Goal: Task Accomplishment & Management: Manage account settings

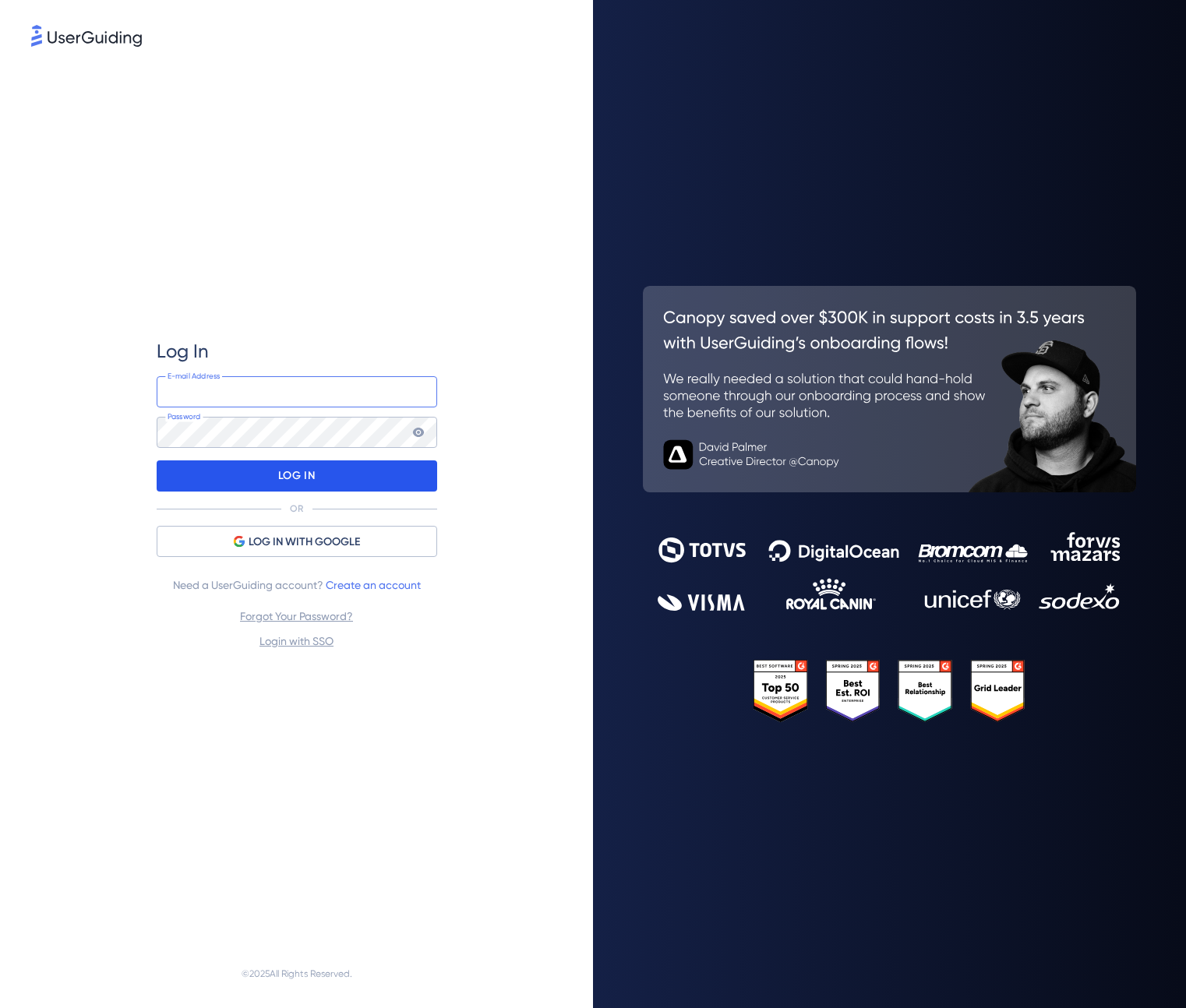
type input "uschick@genomenon.com"
click at [328, 482] on div "LOG IN" at bounding box center [297, 476] width 280 height 31
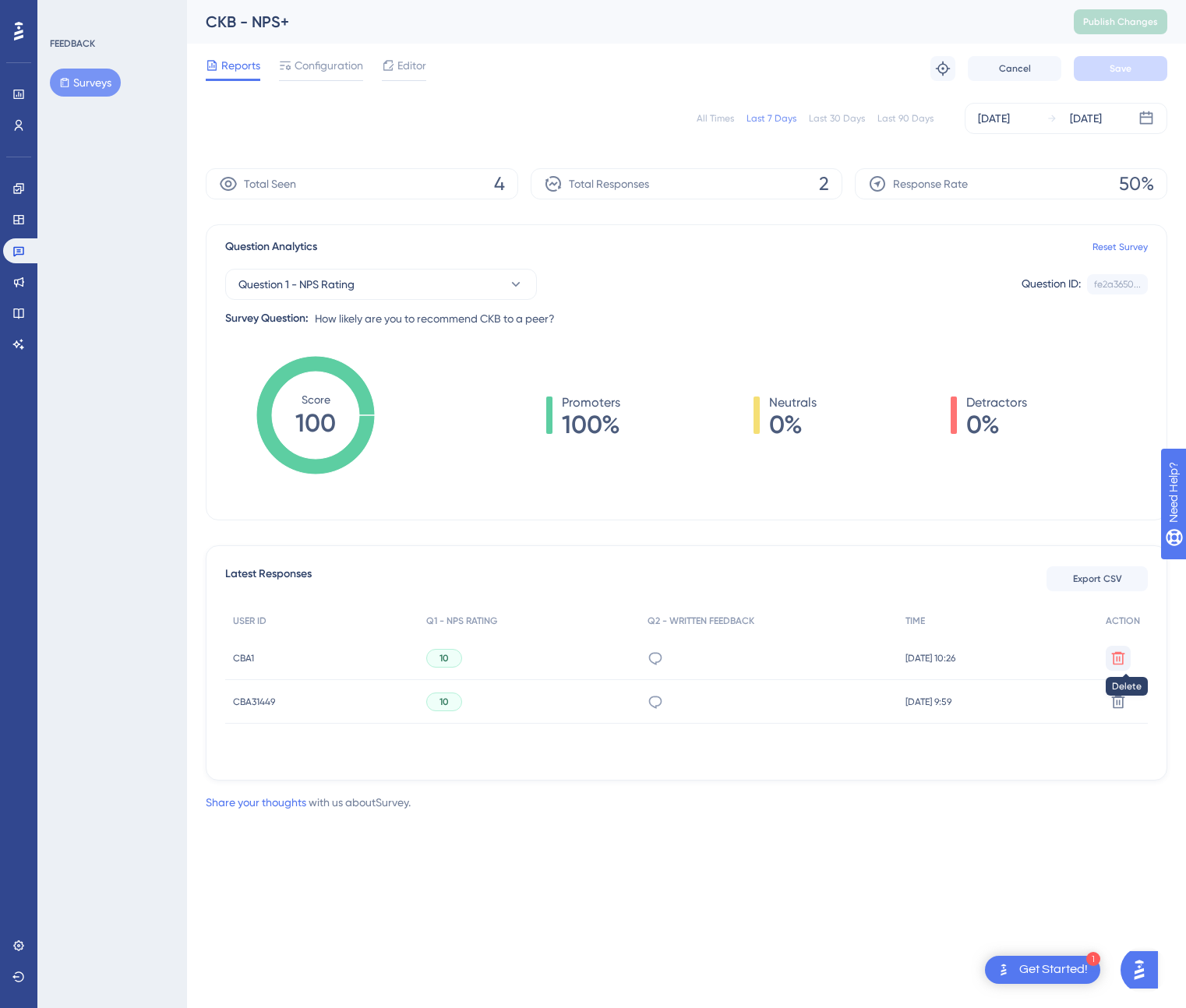
click at [1119, 658] on icon at bounding box center [1118, 658] width 15 height 15
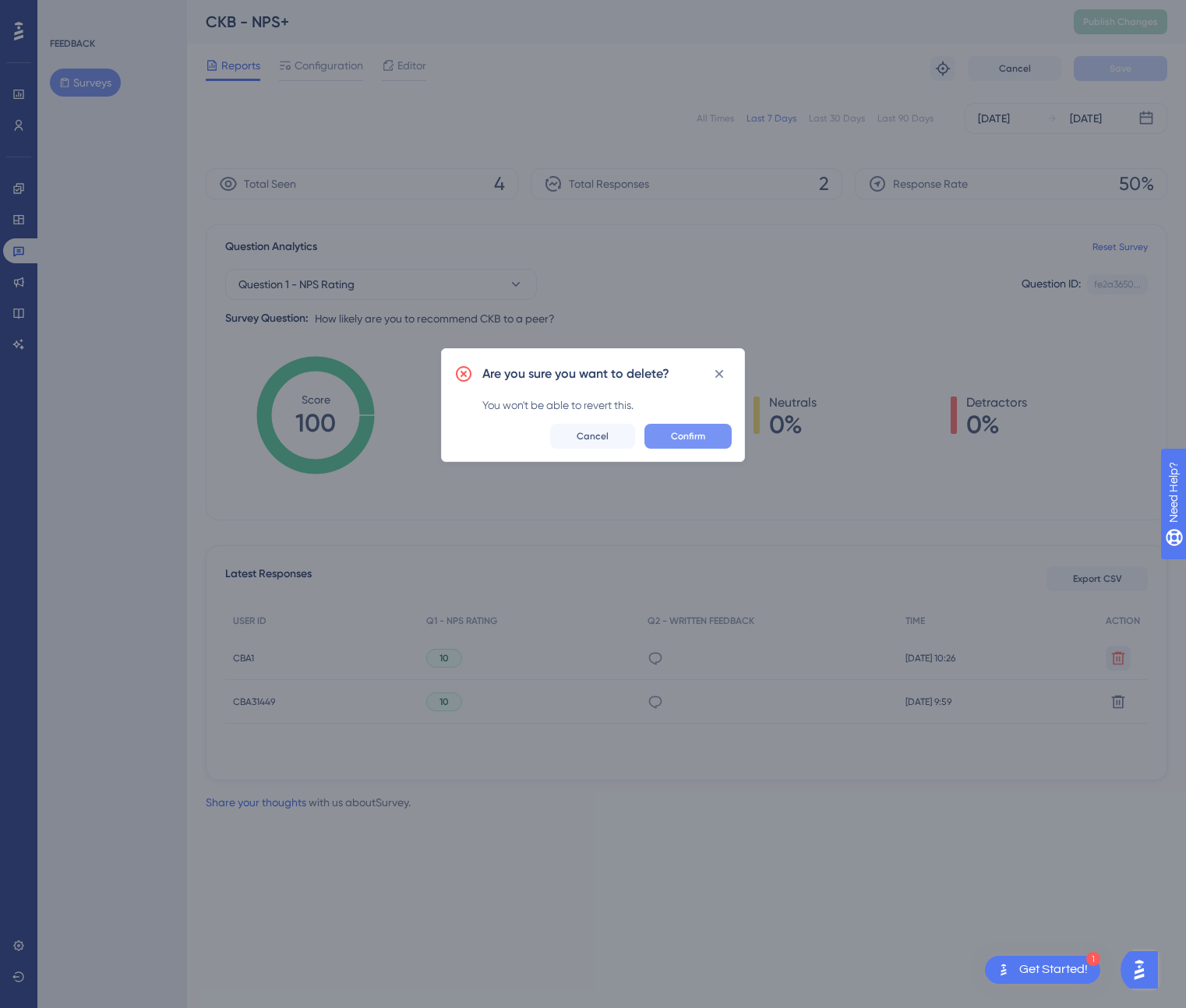
click at [702, 437] on span "Confirm" at bounding box center [688, 436] width 35 height 13
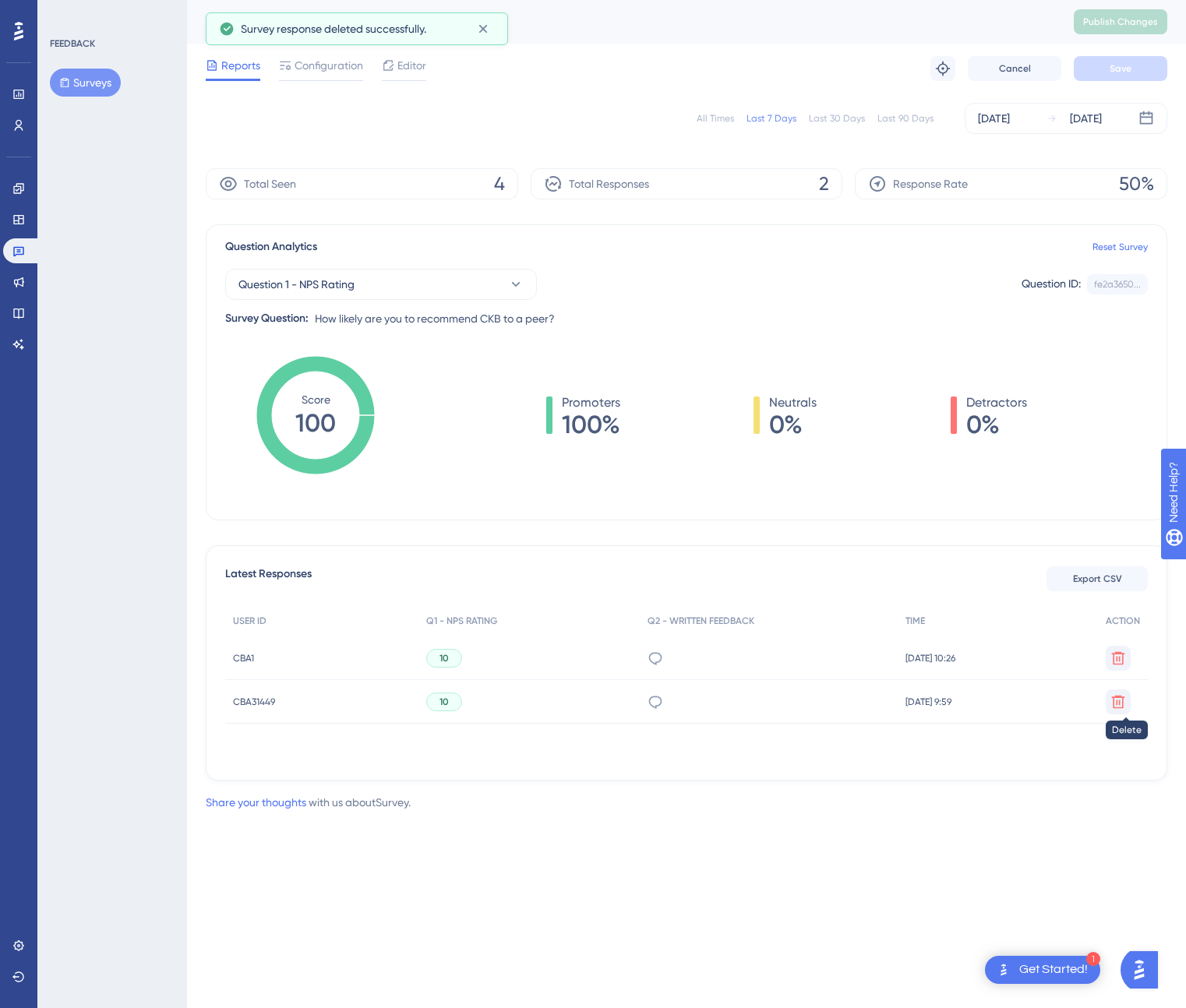
click at [1122, 699] on icon at bounding box center [1118, 703] width 15 height 15
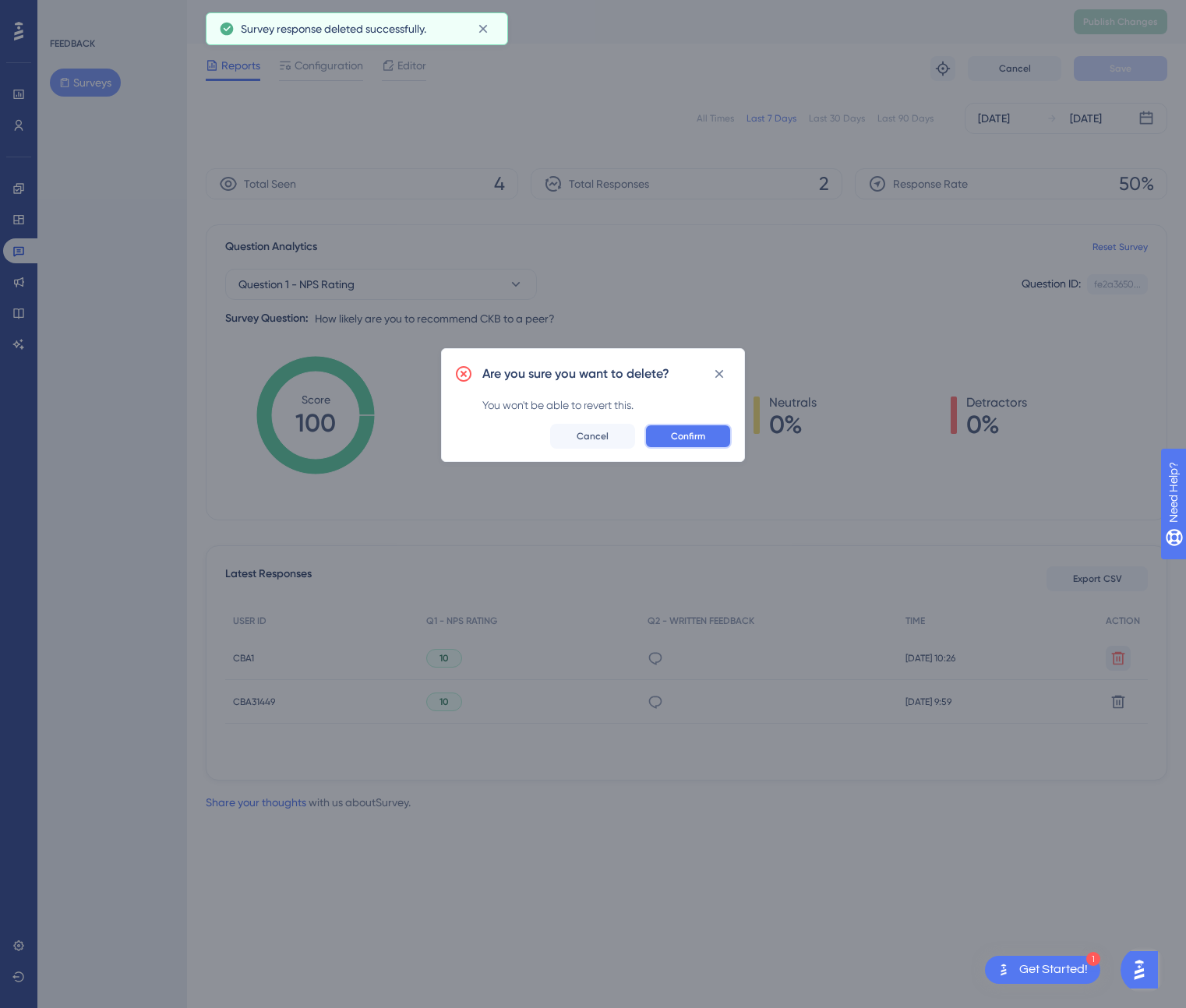
click at [716, 437] on button "Confirm" at bounding box center [688, 437] width 88 height 25
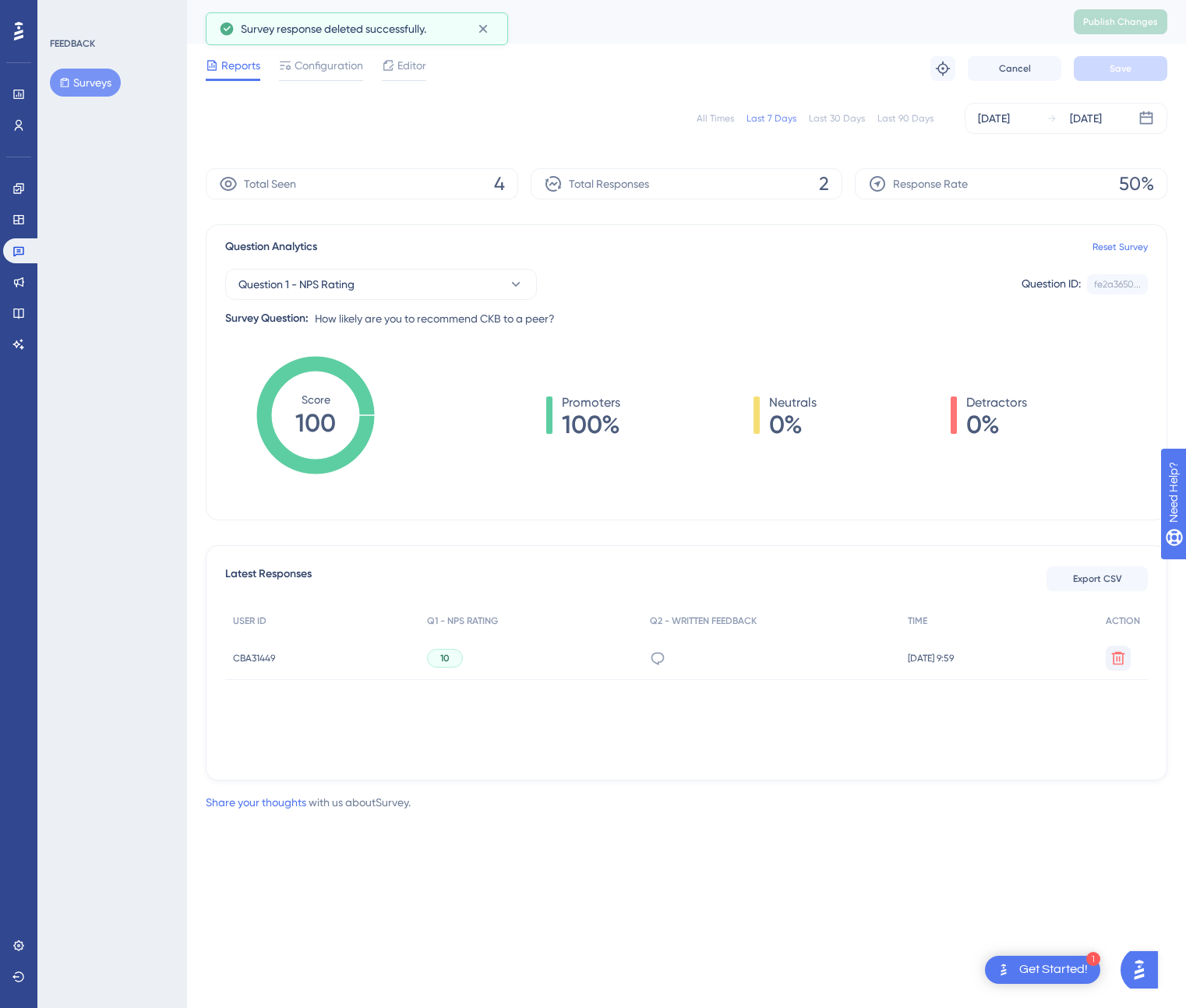
click at [1106, 657] on button at bounding box center [1119, 658] width 25 height 25
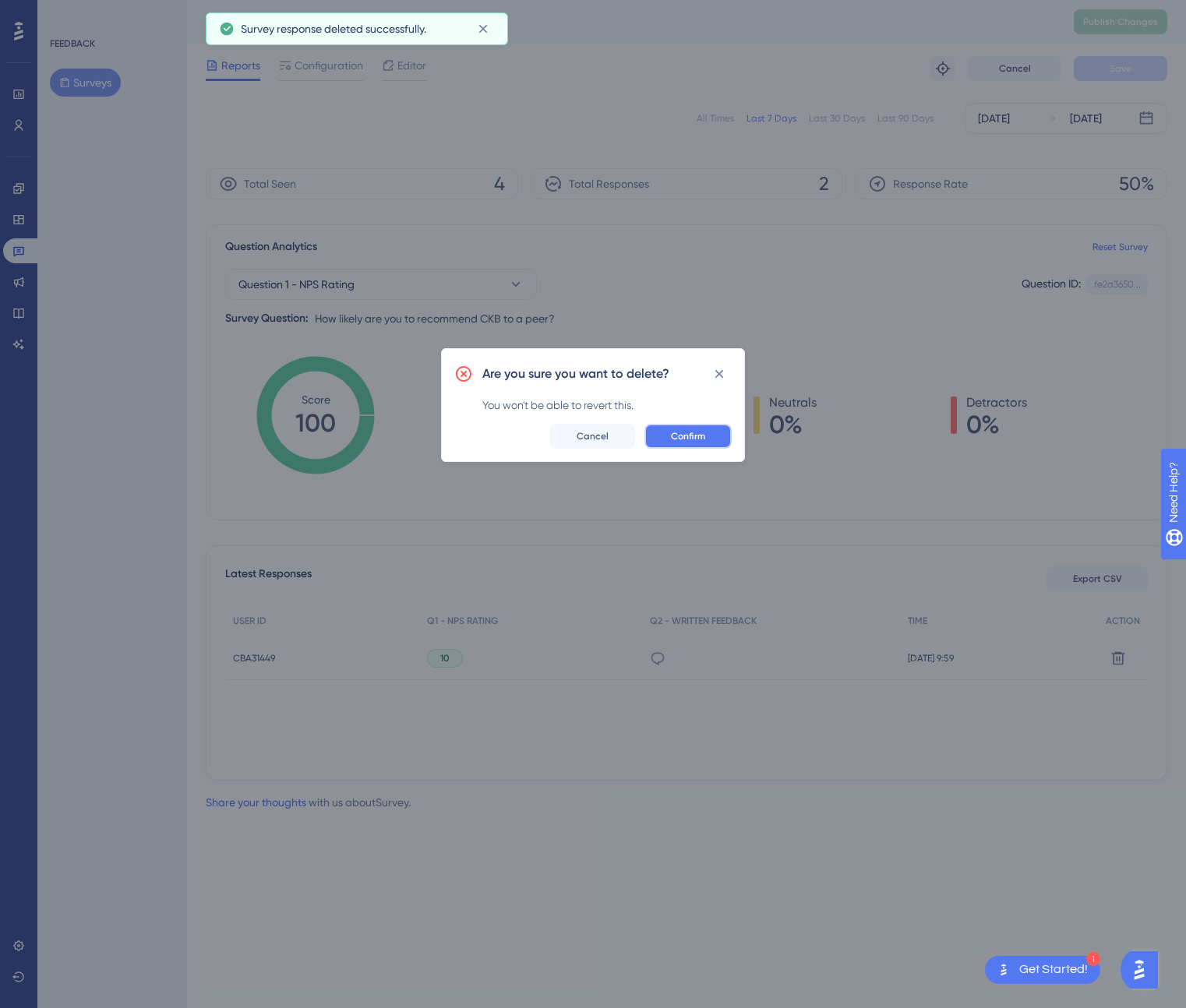
click at [696, 435] on span "Confirm" at bounding box center [688, 436] width 35 height 13
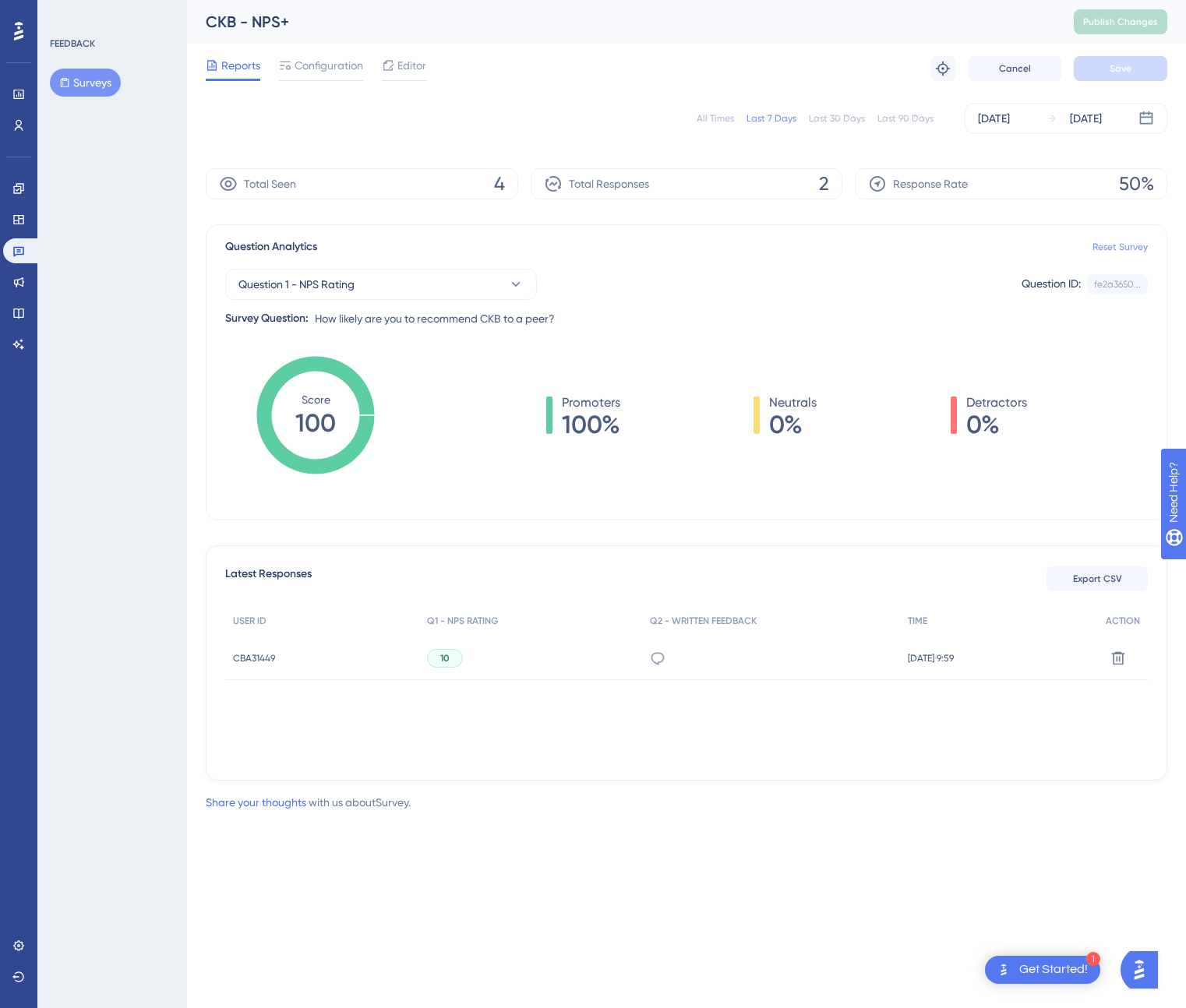
click at [1121, 252] on link "Reset Survey" at bounding box center [1120, 247] width 55 height 13
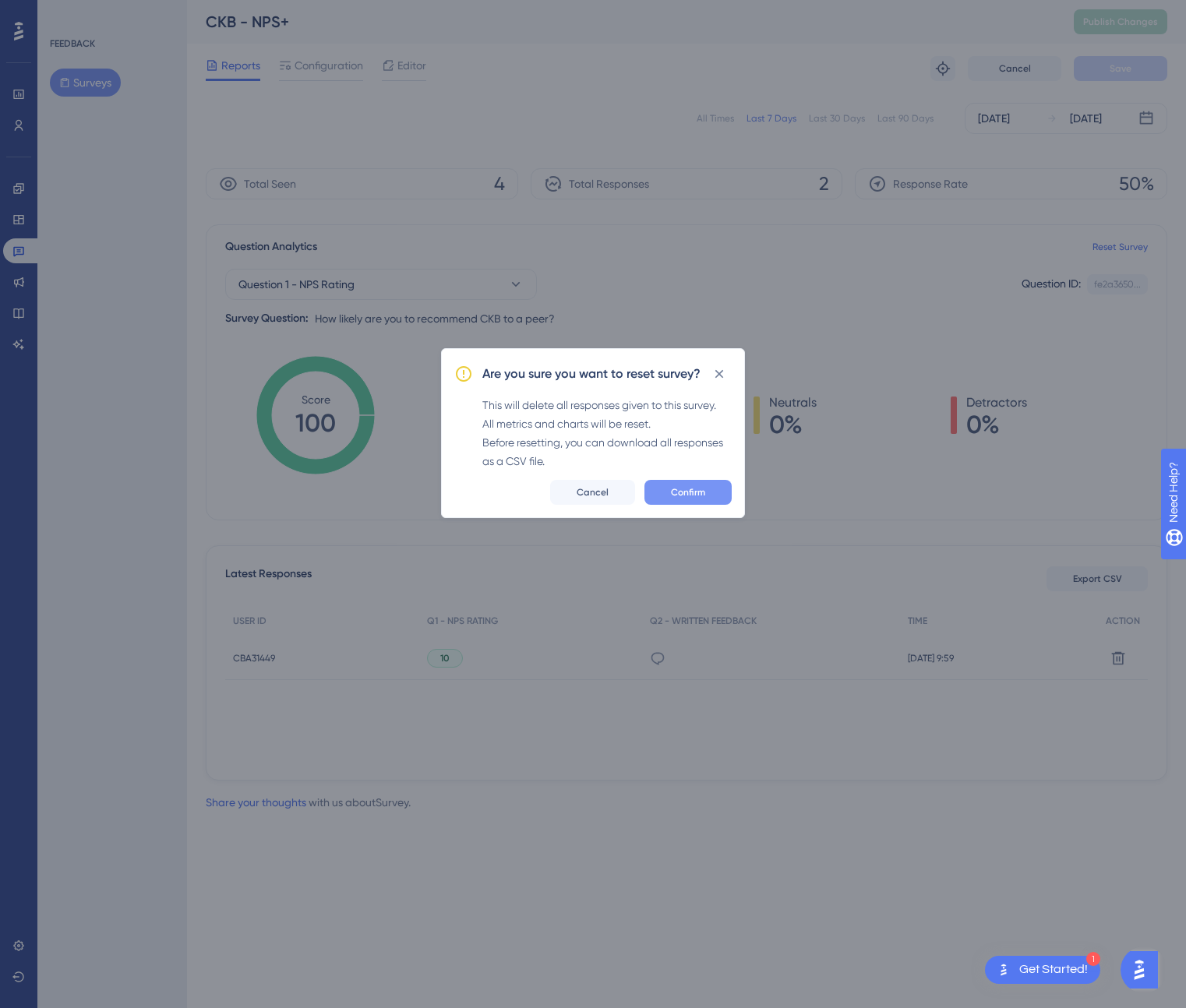
click at [678, 490] on span "Confirm" at bounding box center [688, 492] width 35 height 13
click at [691, 495] on span "Confirm" at bounding box center [688, 492] width 35 height 13
click at [698, 491] on span "Confirm" at bounding box center [688, 492] width 35 height 13
click at [715, 376] on icon at bounding box center [719, 374] width 15 height 15
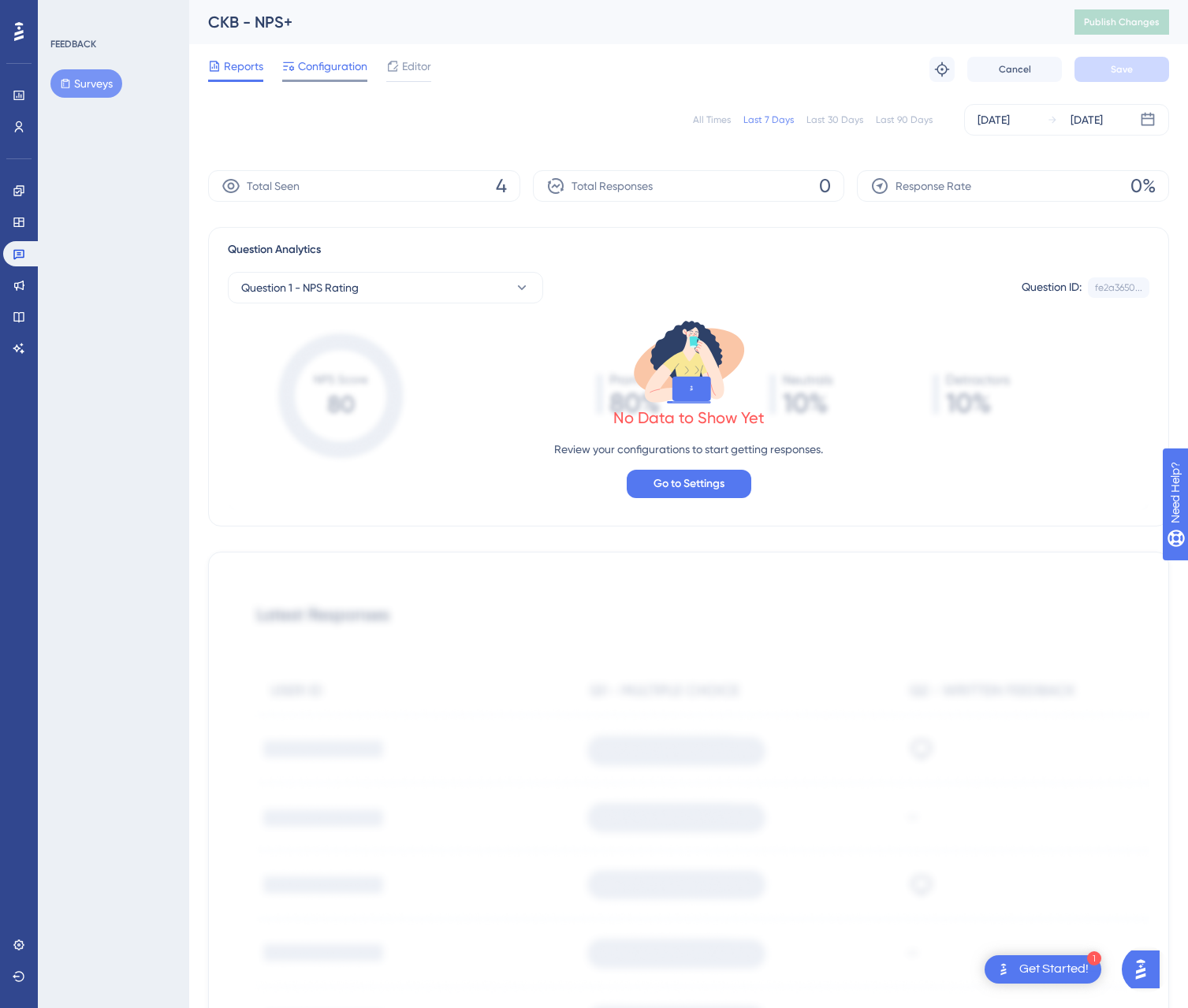
click at [325, 68] on span "Configuration" at bounding box center [332, 65] width 69 height 19
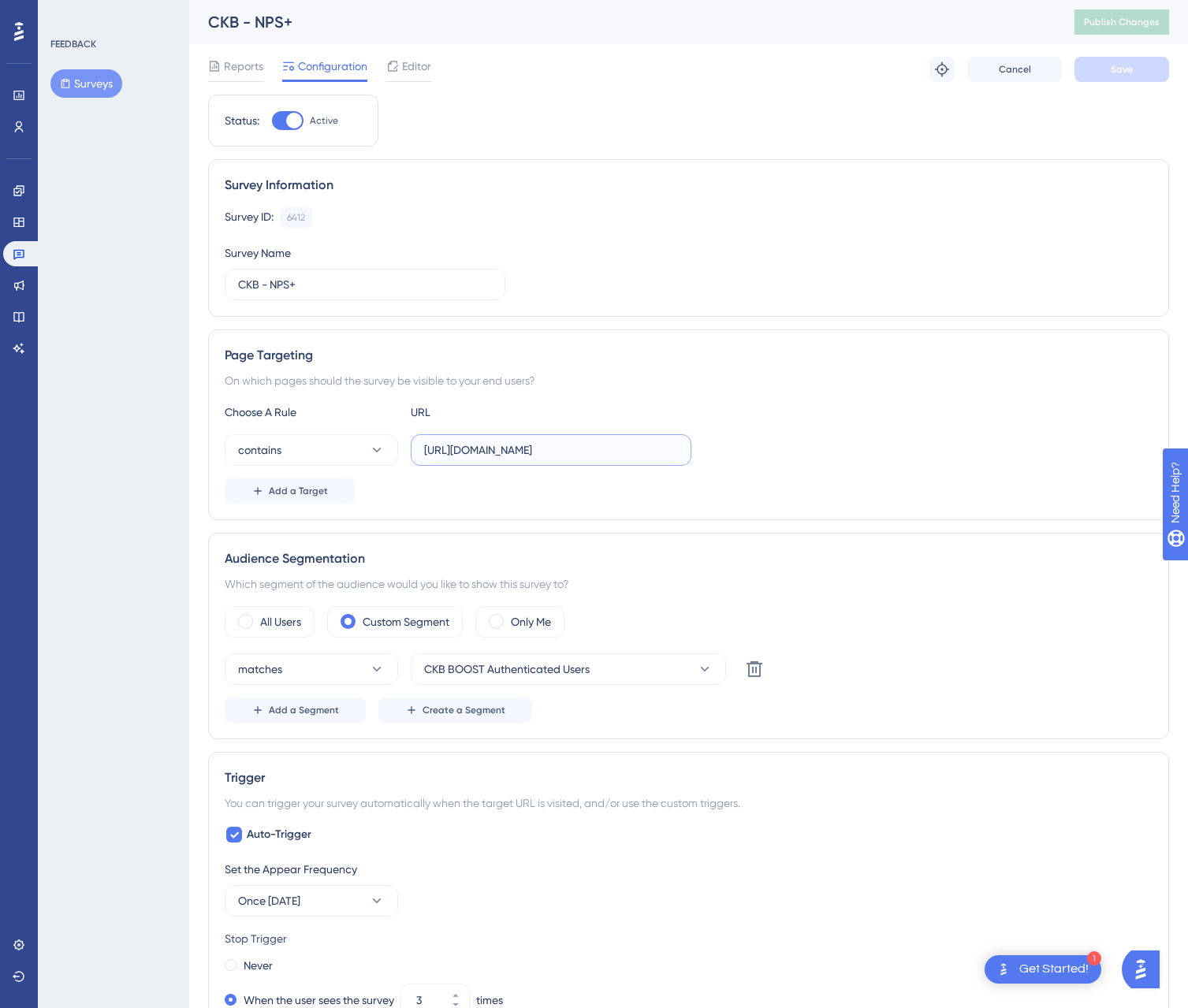
click at [575, 455] on input "[URL][DOMAIN_NAME]" at bounding box center [551, 450] width 253 height 18
paste input "home.genomenon"
type input "[URL][DOMAIN_NAME]"
click at [298, 122] on div at bounding box center [294, 121] width 16 height 16
click at [272, 122] on input "Active" at bounding box center [271, 121] width 1 height 1
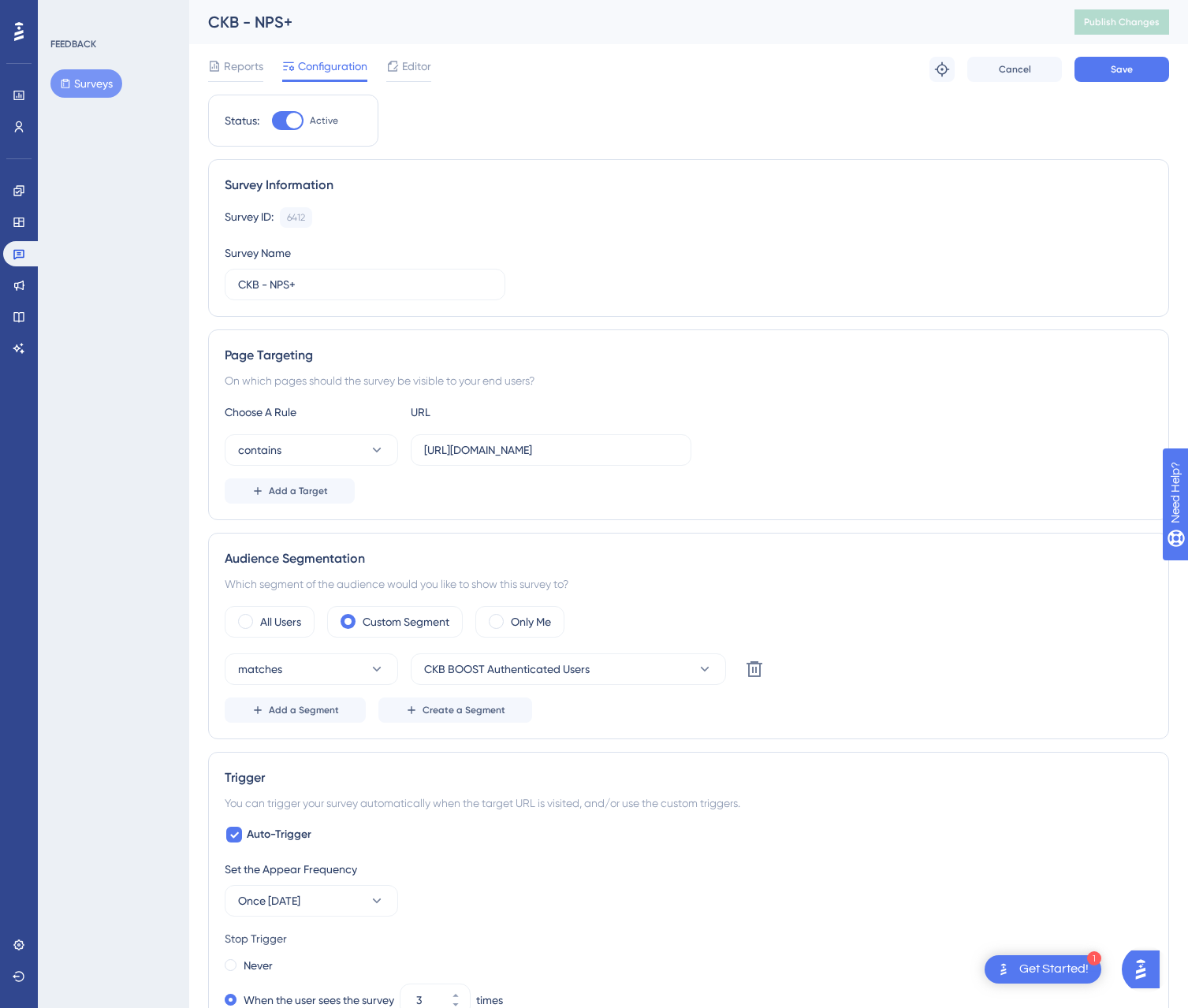
checkbox input "false"
click at [1121, 72] on span "Save" at bounding box center [1121, 69] width 22 height 13
click at [672, 274] on div "Survey ID: 6412 Copy Survey Name CKB - NPS+" at bounding box center [688, 253] width 928 height 93
click at [260, 67] on span "Reports" at bounding box center [244, 65] width 39 height 19
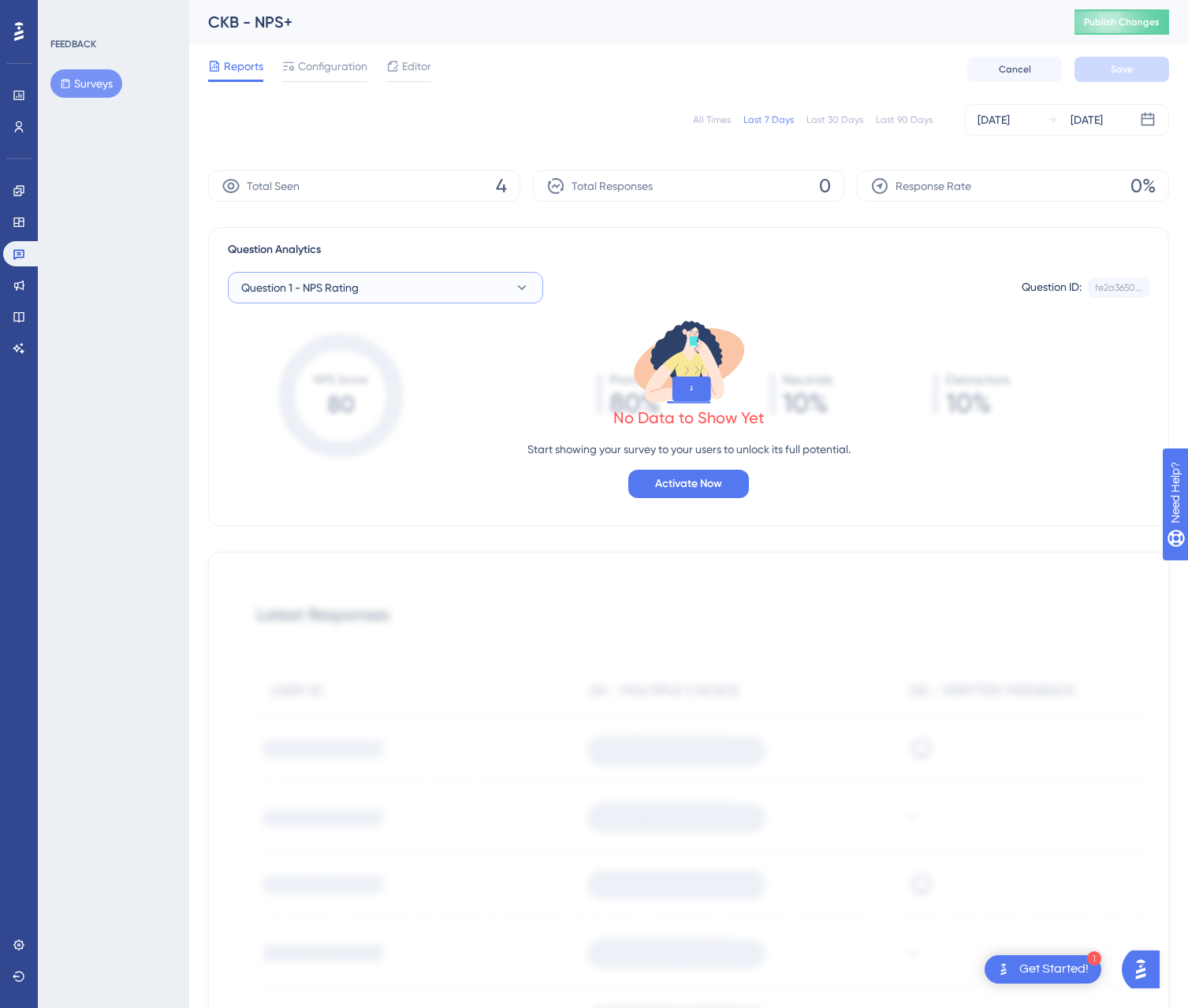
click at [414, 288] on button "Question 1 - NPS Rating" at bounding box center [385, 288] width 315 height 31
click at [423, 126] on div "All Times Last 7 Days Last 30 Days Last 90 Days Sep 24 2025 Sep 30 2025" at bounding box center [689, 120] width 961 height 31
click at [336, 71] on span "Configuration" at bounding box center [332, 65] width 69 height 19
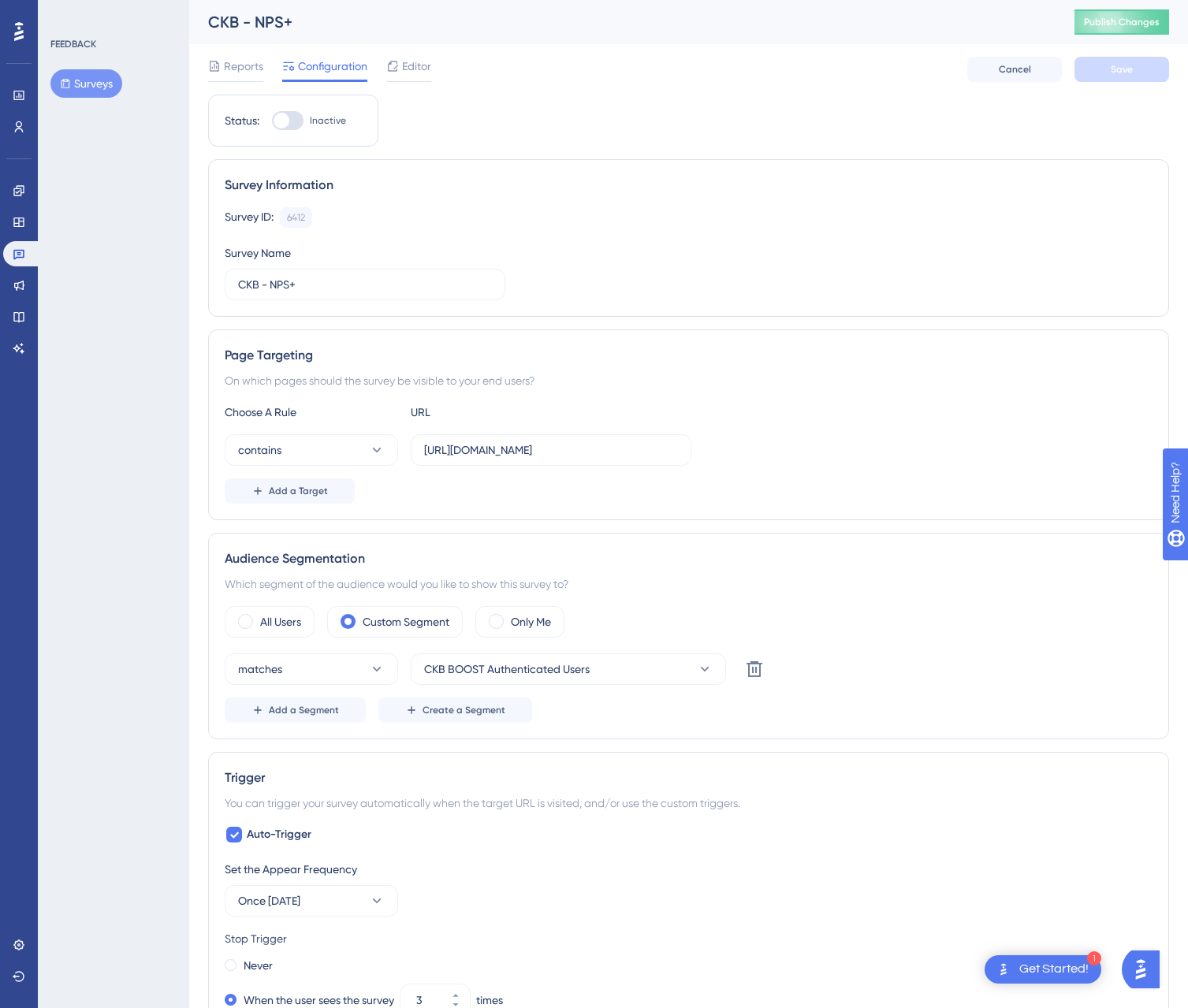
click at [289, 123] on div at bounding box center [287, 120] width 31 height 19
click at [272, 122] on input "Inactive" at bounding box center [271, 121] width 1 height 1
checkbox input "true"
click at [1116, 64] on span "Save" at bounding box center [1121, 69] width 22 height 13
click at [236, 70] on span "Reports" at bounding box center [244, 65] width 39 height 19
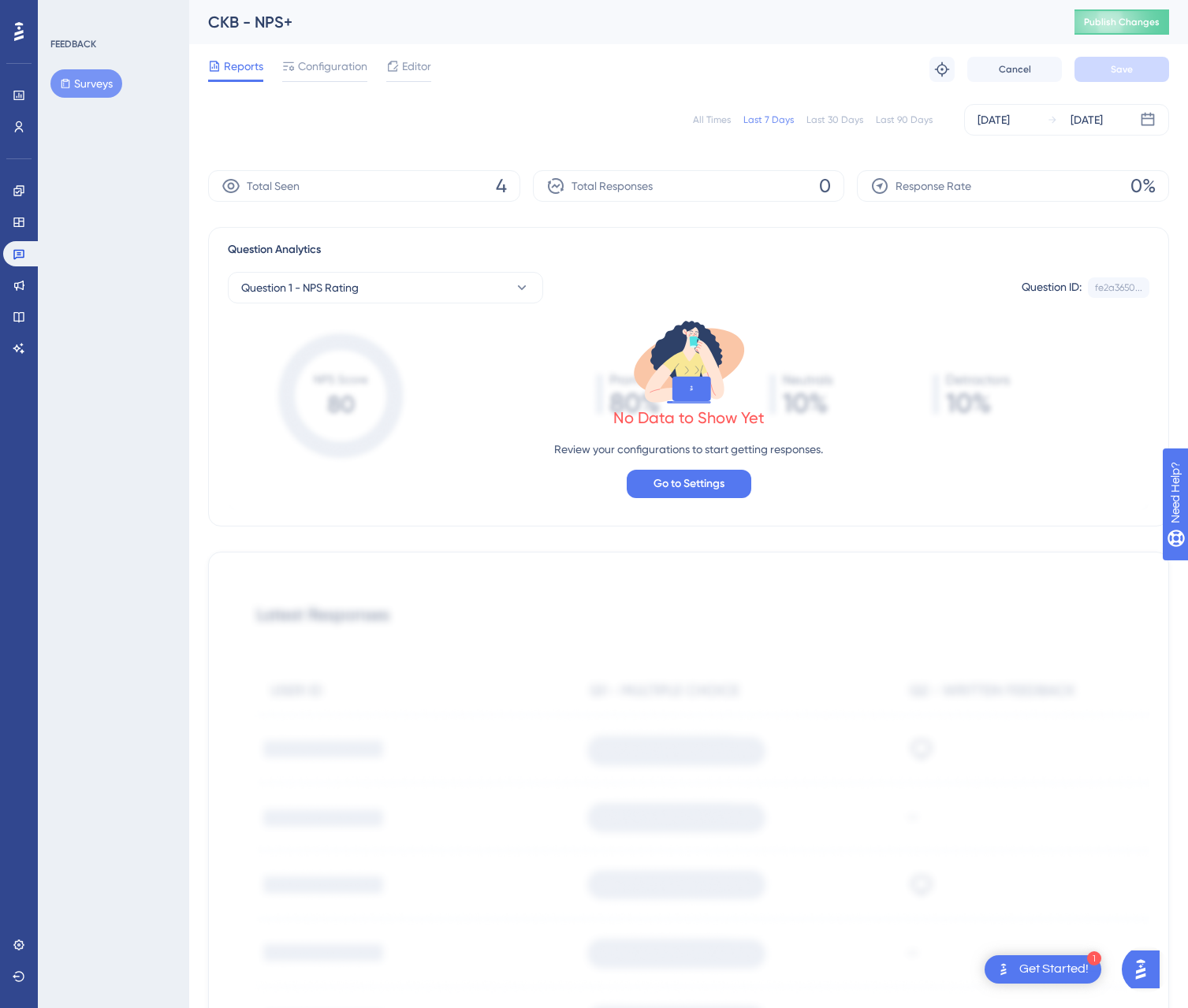
click at [350, 181] on div "Total Seen 4" at bounding box center [364, 186] width 312 height 31
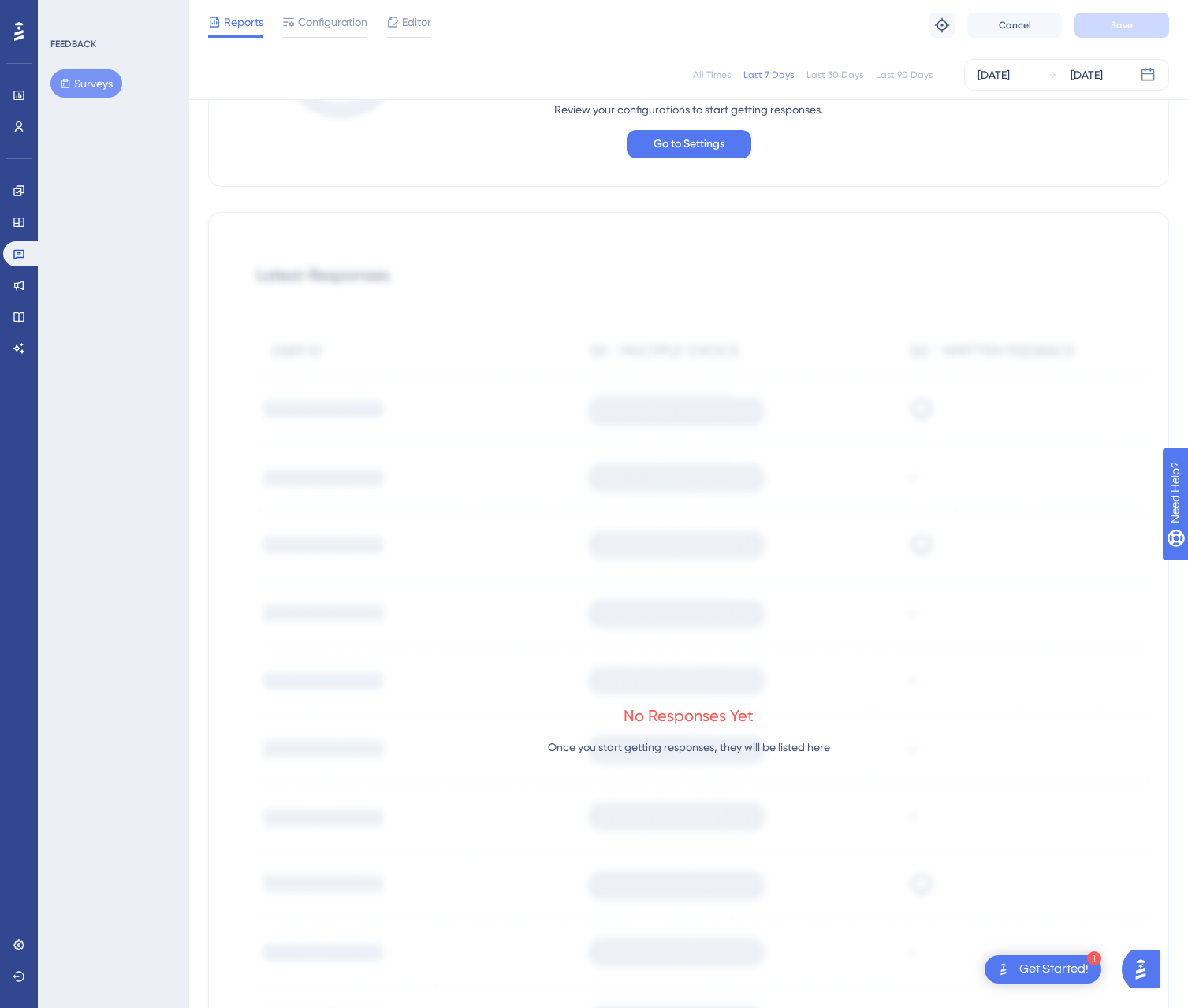
scroll to position [430, 0]
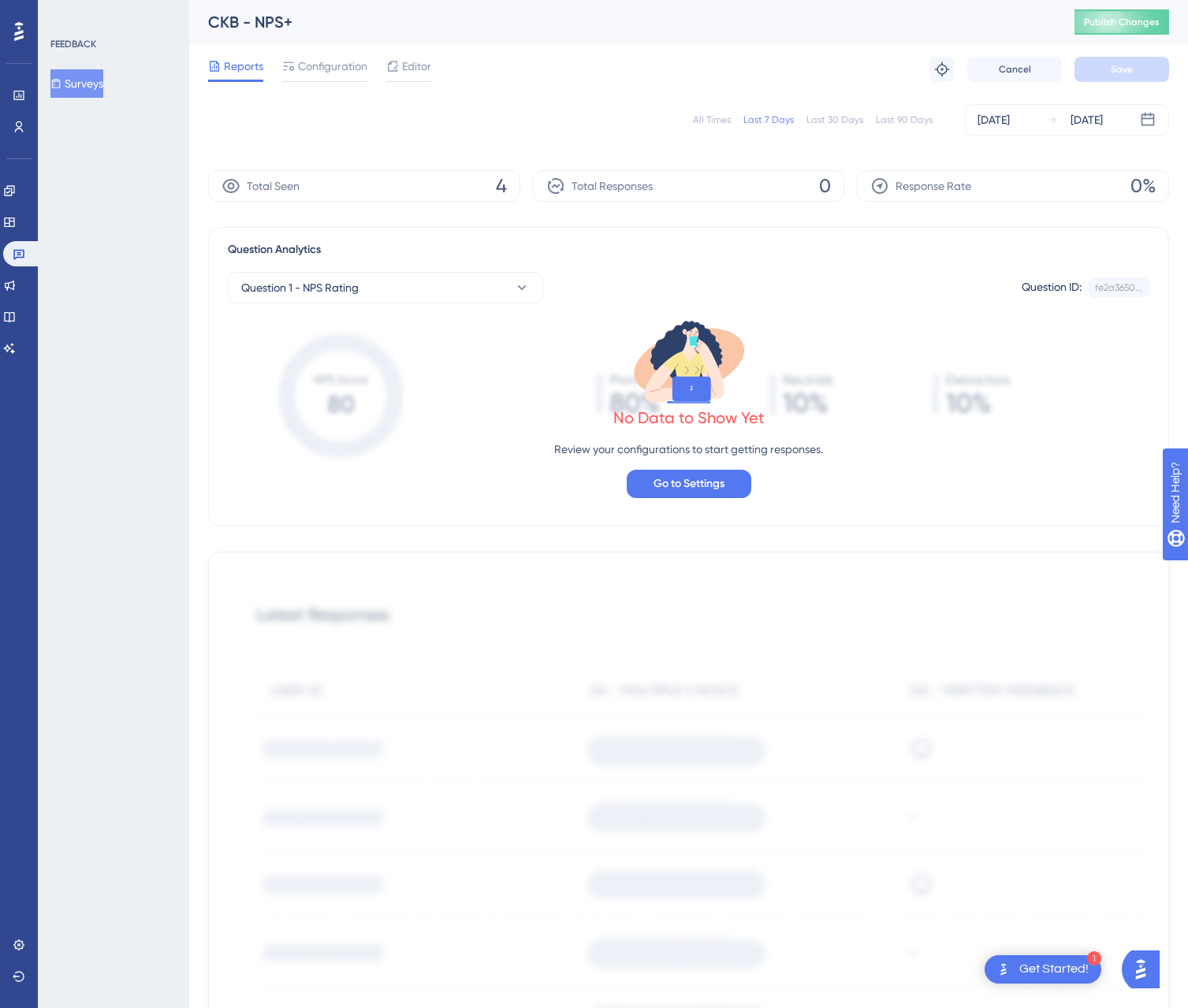
click at [231, 185] on icon at bounding box center [230, 185] width 19 height 19
click at [1104, 20] on span "Publish Changes" at bounding box center [1122, 21] width 76 height 13
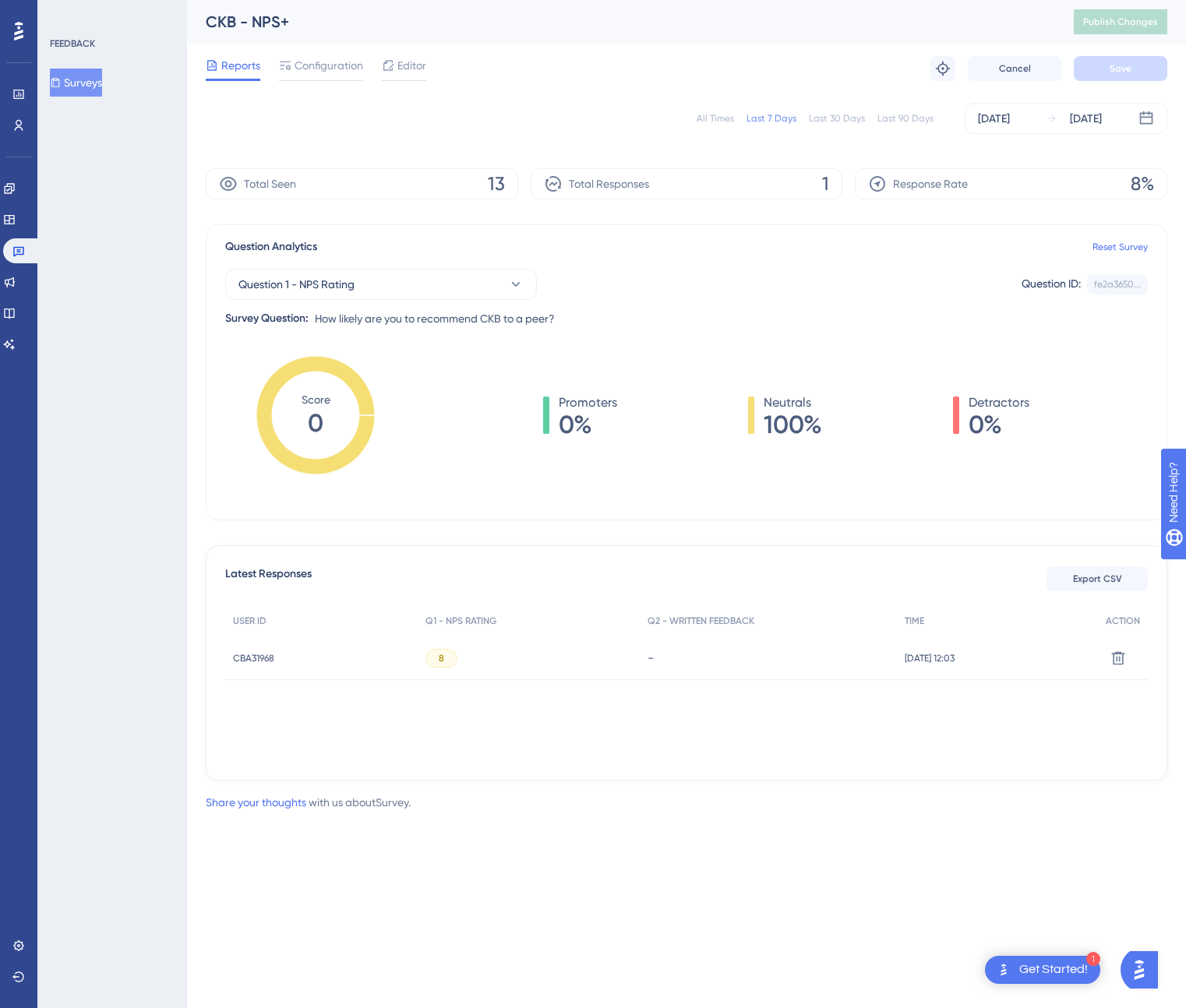
click at [510, 267] on div "Question 1 - NPS Rating Question ID: fe2a3650... Copy Survey Question: How like…" at bounding box center [687, 292] width 923 height 71
click at [513, 280] on icon at bounding box center [515, 284] width 15 height 15
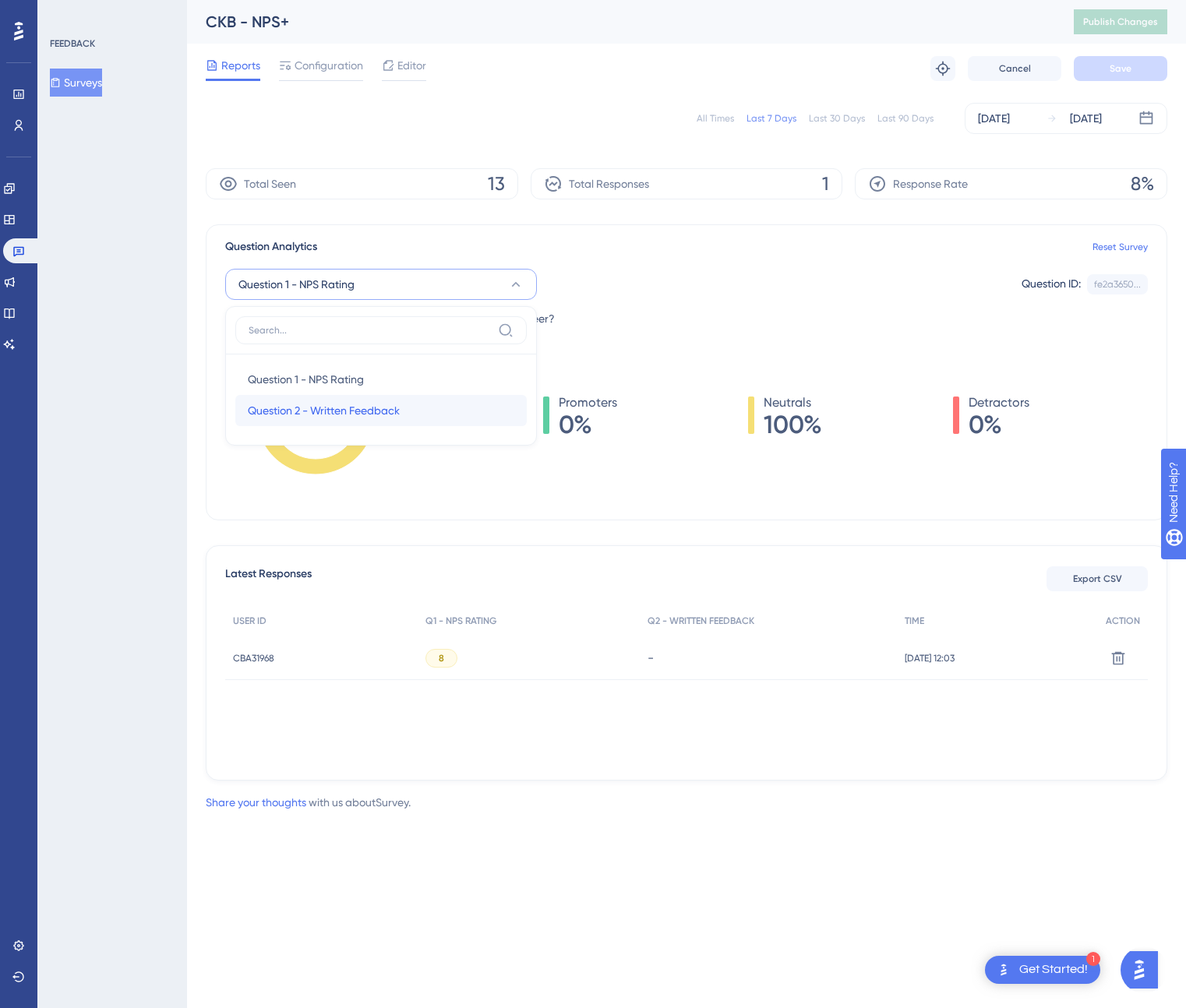
click at [475, 397] on div "Question 2 - Written Feedback Question 2 - Written Feedback" at bounding box center [381, 411] width 267 height 31
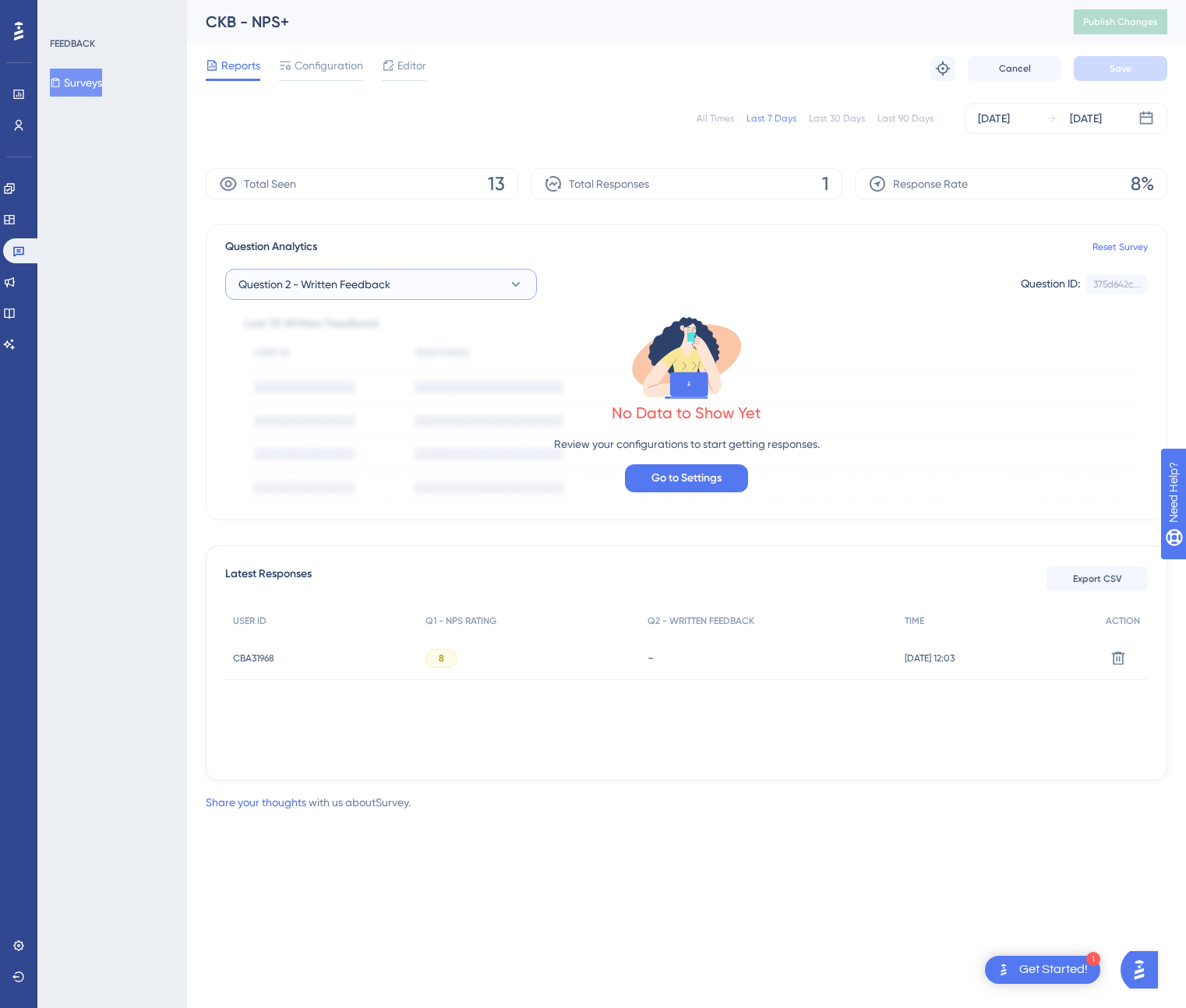
click at [510, 282] on icon at bounding box center [515, 284] width 15 height 15
click at [434, 365] on div "Question 1 - NPS Rating Question 1 - NPS Rating" at bounding box center [381, 380] width 267 height 31
